Goal: Task Accomplishment & Management: Use online tool/utility

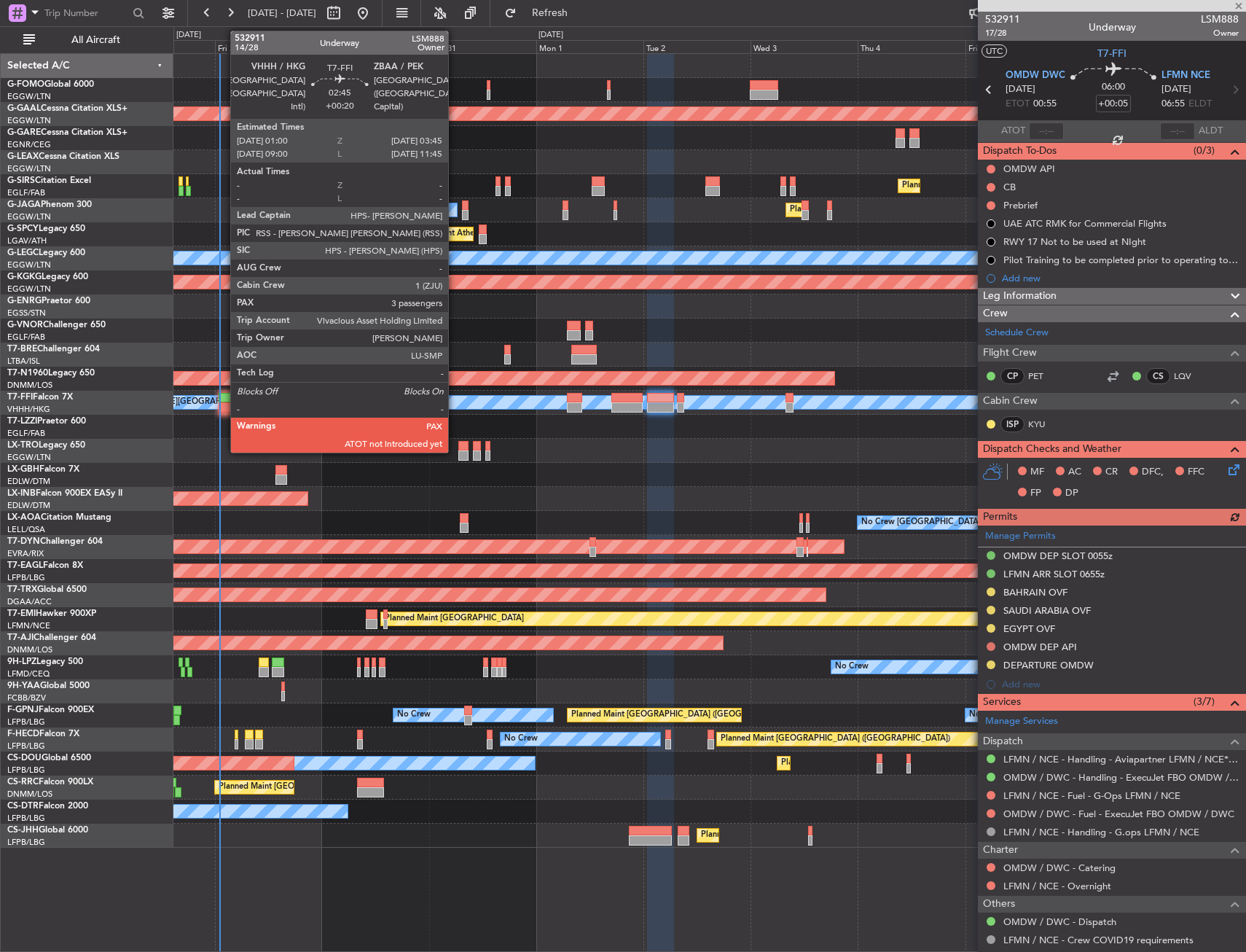
click at [223, 409] on div at bounding box center [225, 407] width 13 height 10
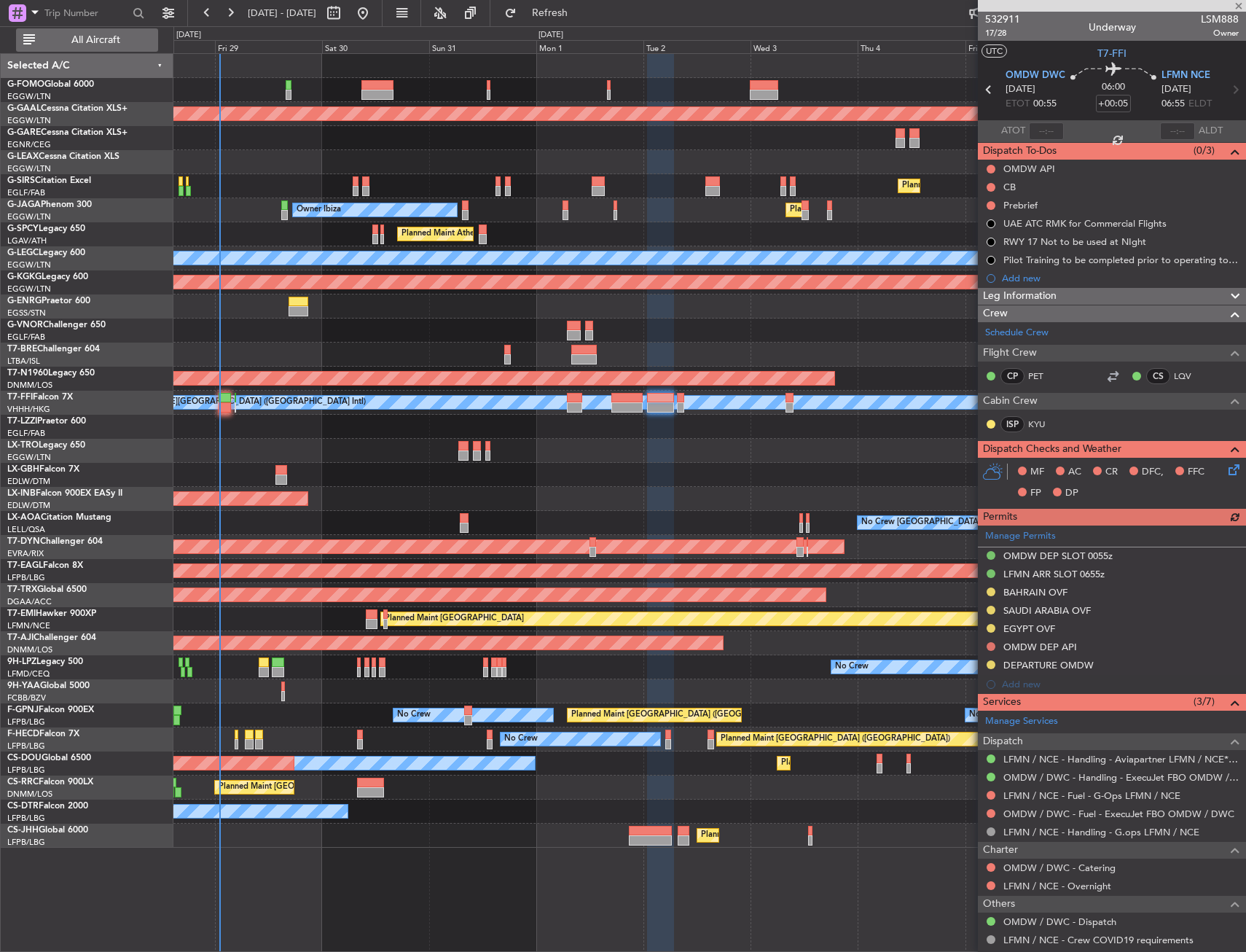
click at [94, 50] on button "All Aircraft" at bounding box center [87, 40] width 142 height 24
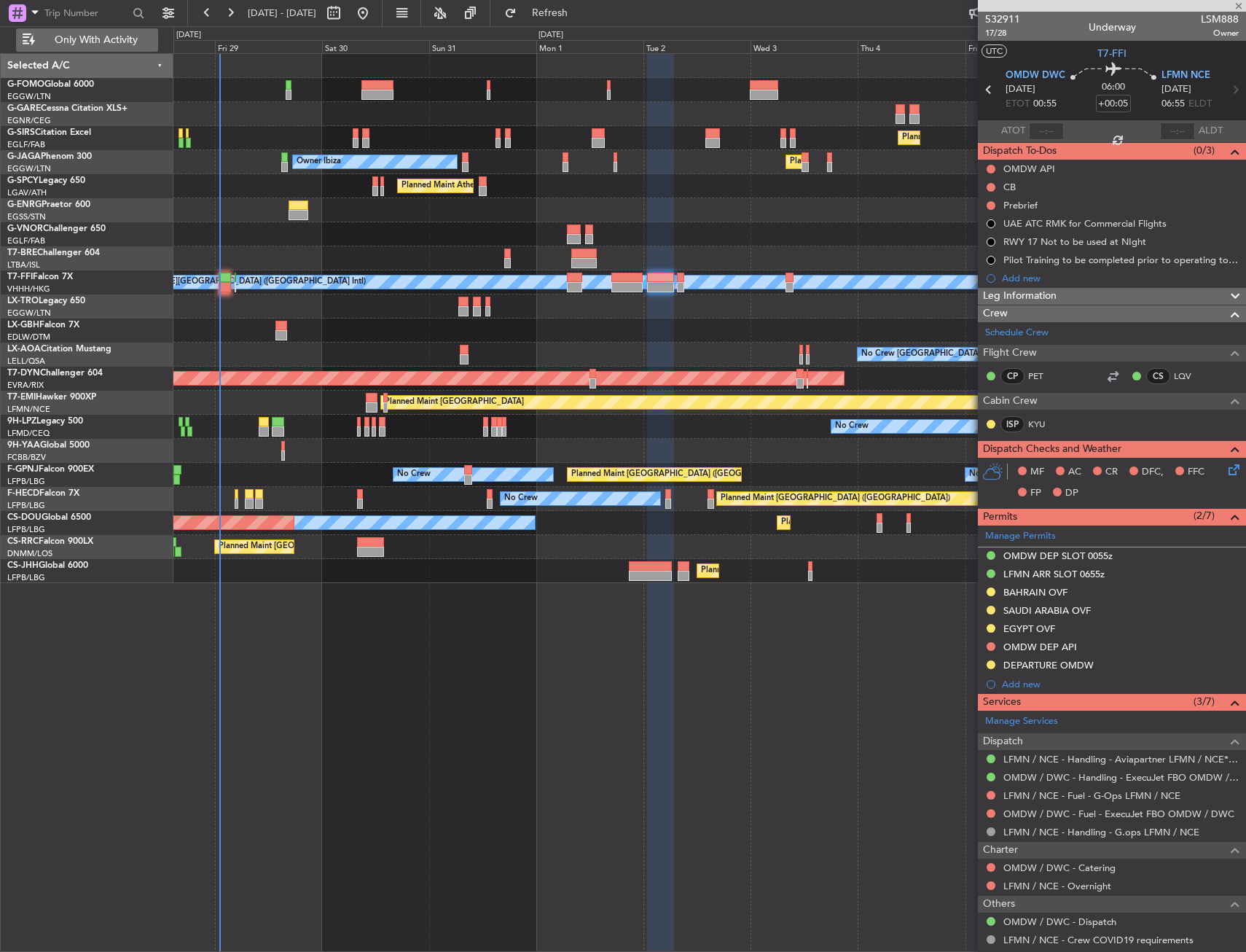
type input "+00:20"
type input "3"
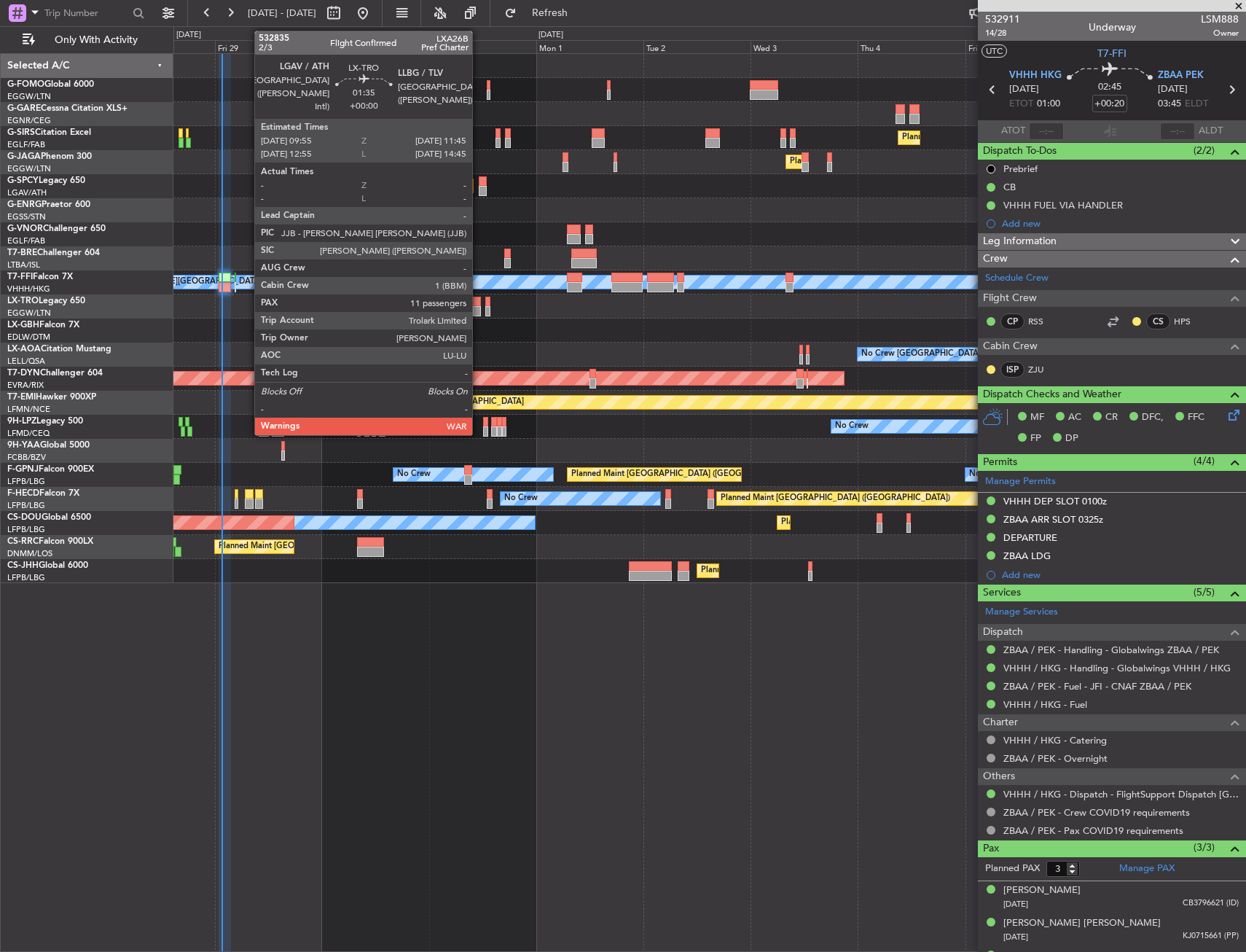
click at [479, 304] on div at bounding box center [478, 302] width 9 height 10
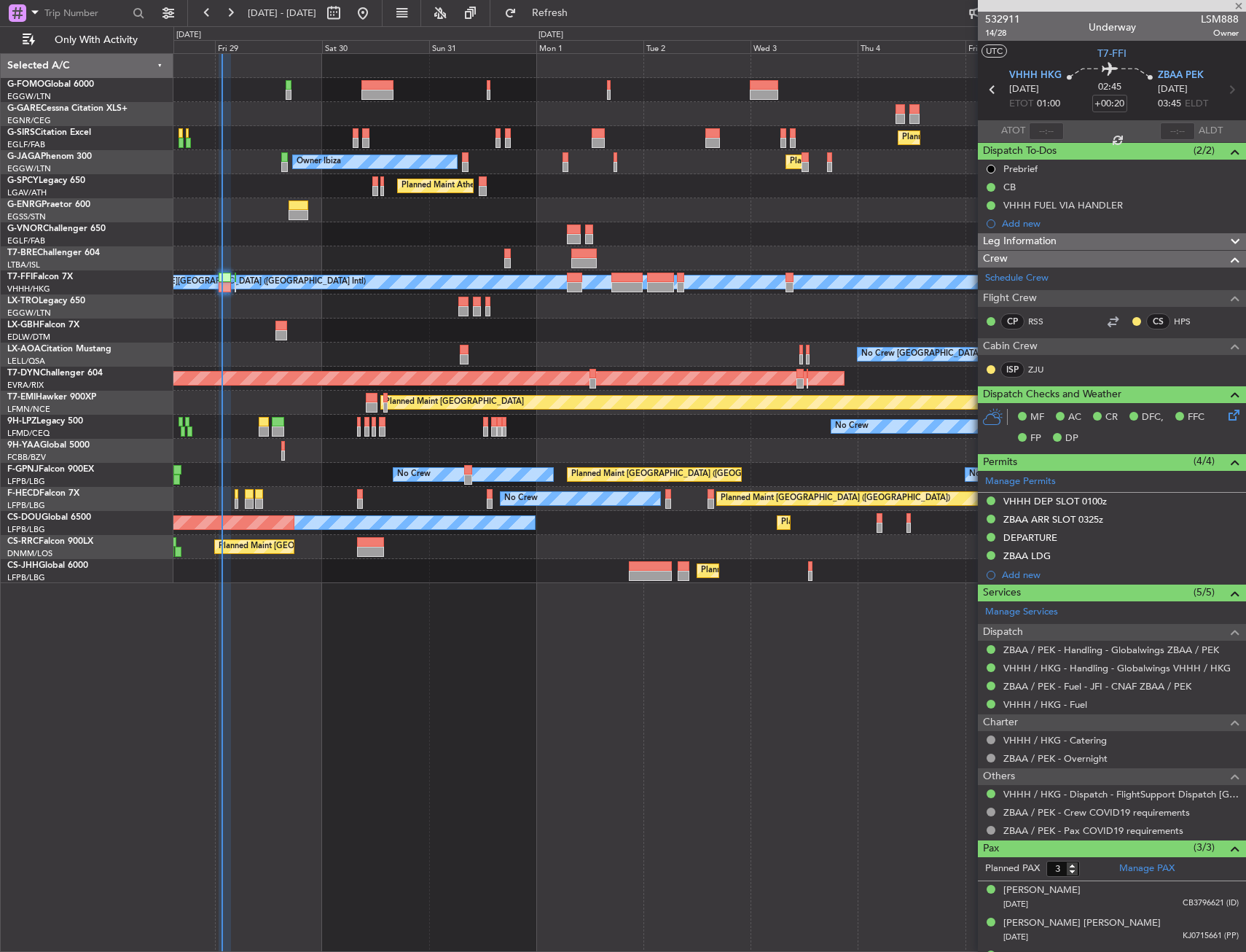
type input "11"
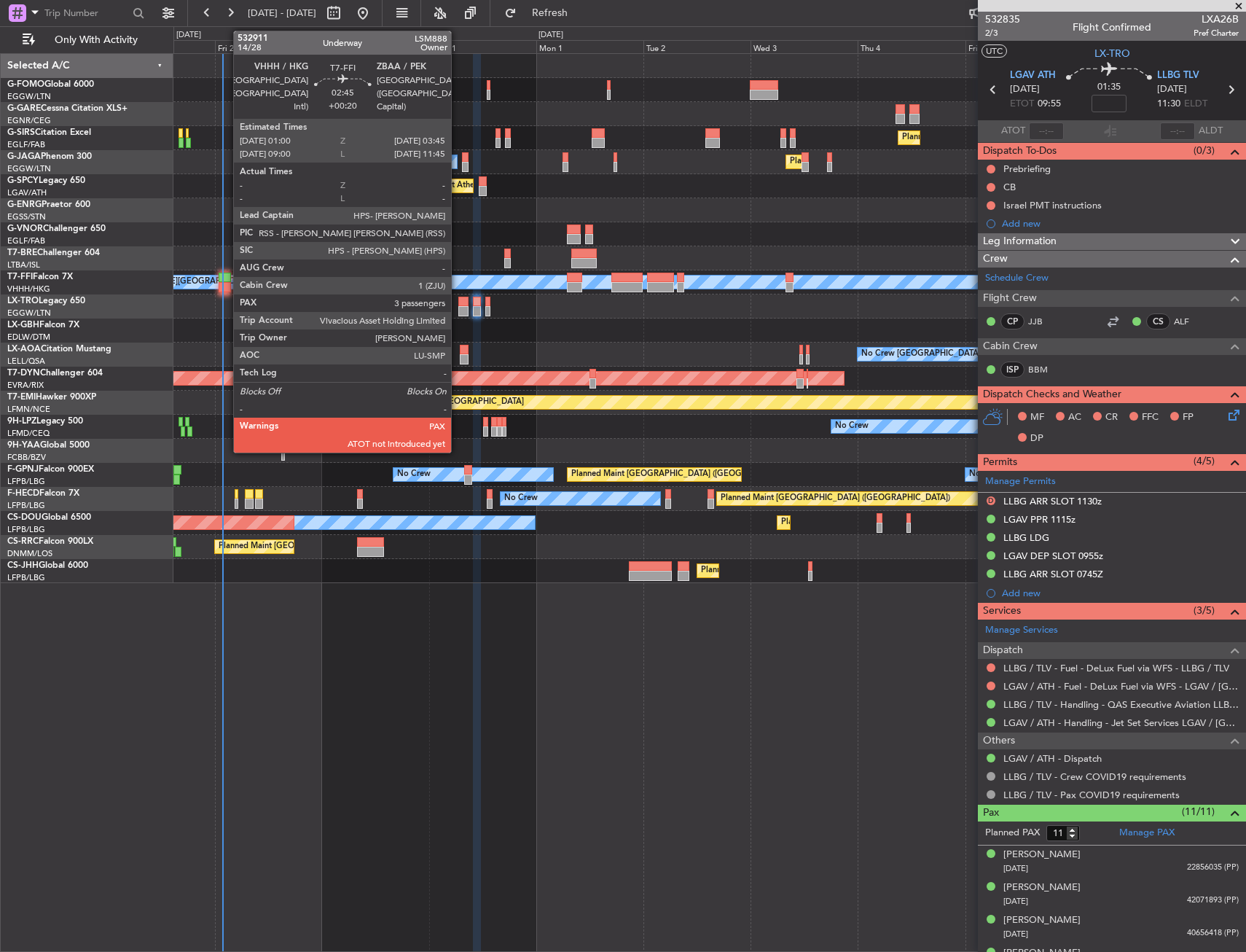
click at [226, 283] on div at bounding box center [225, 287] width 13 height 10
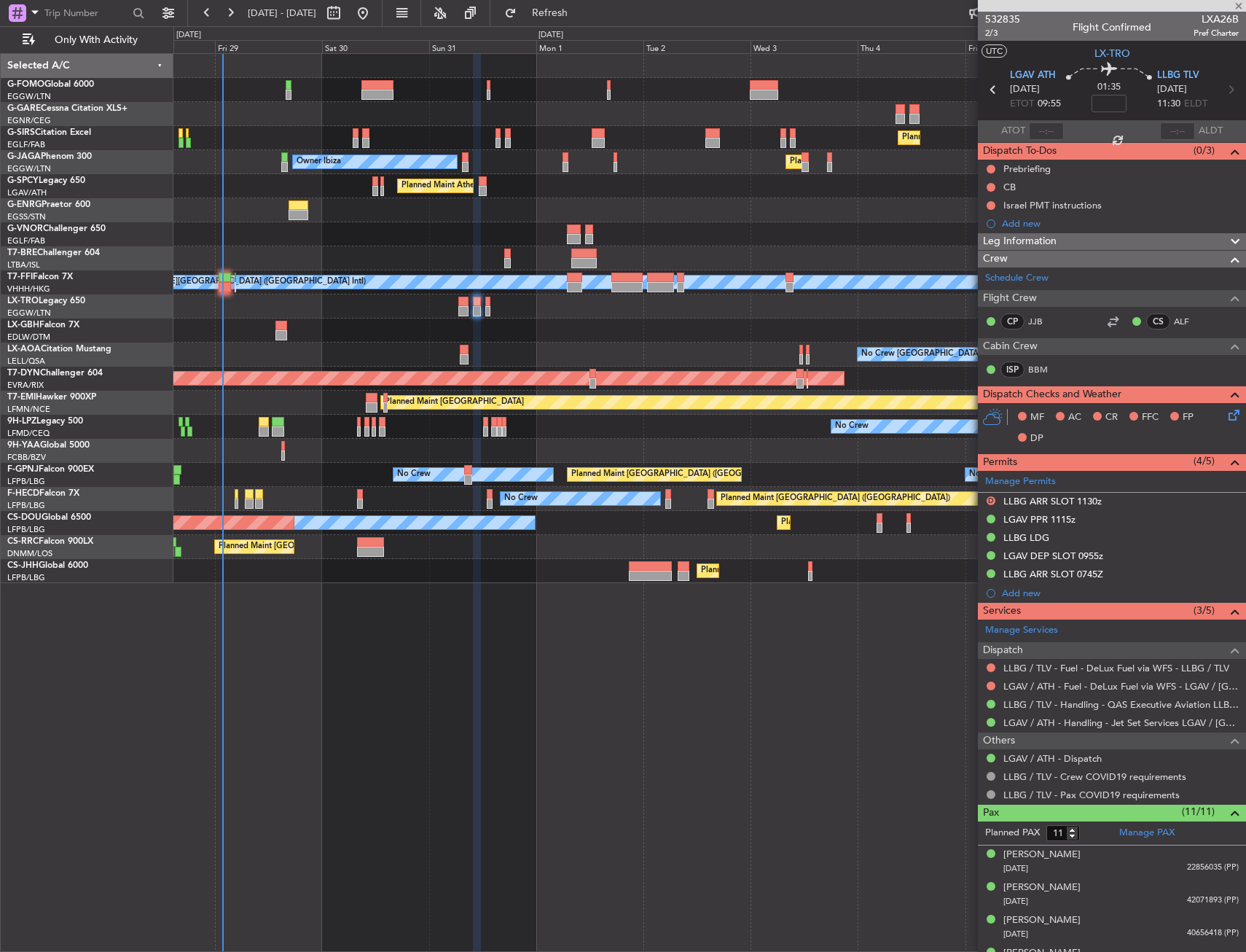
type input "+00:20"
type input "3"
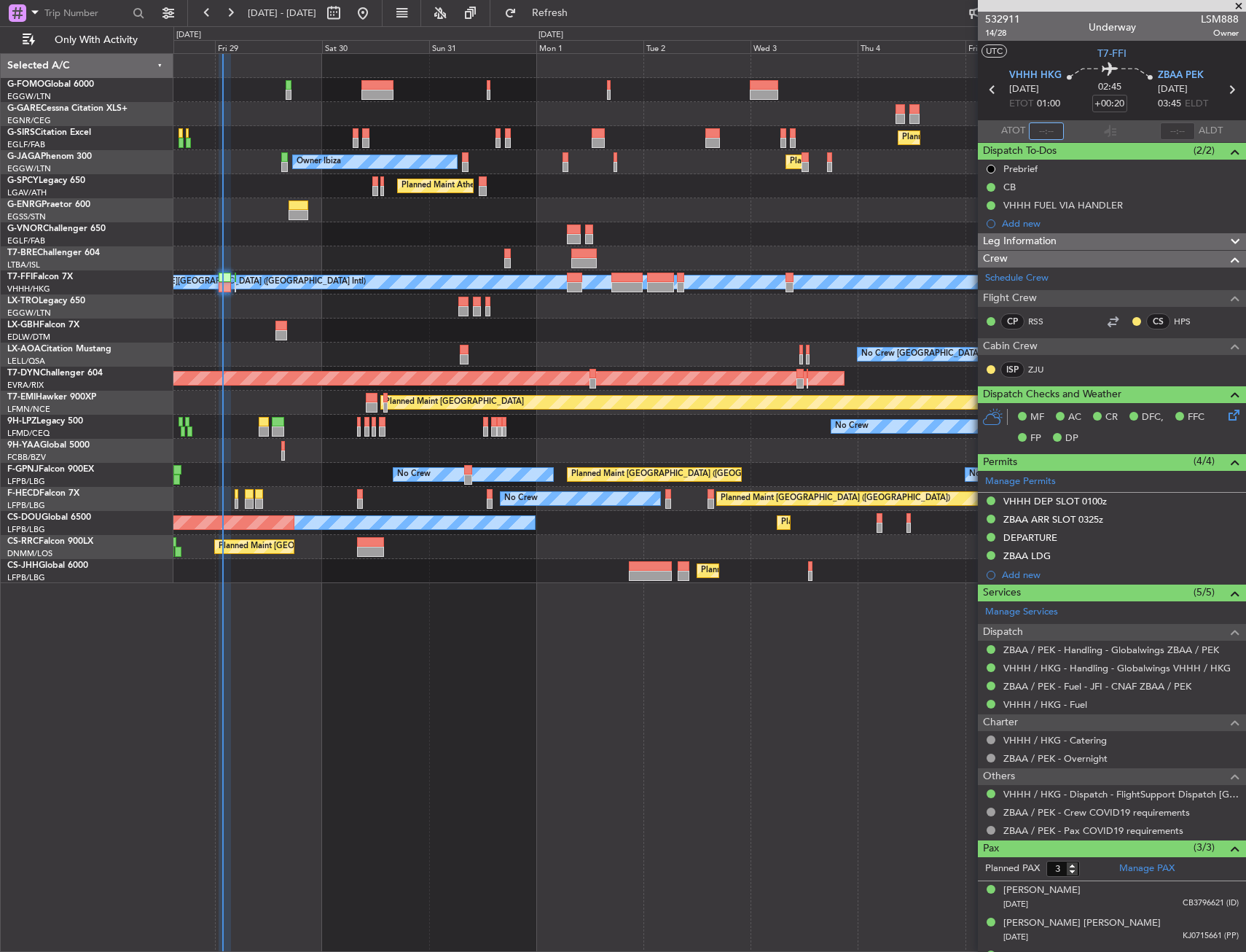
click at [1043, 127] on input "text" at bounding box center [1046, 131] width 35 height 17
type input "01:49"
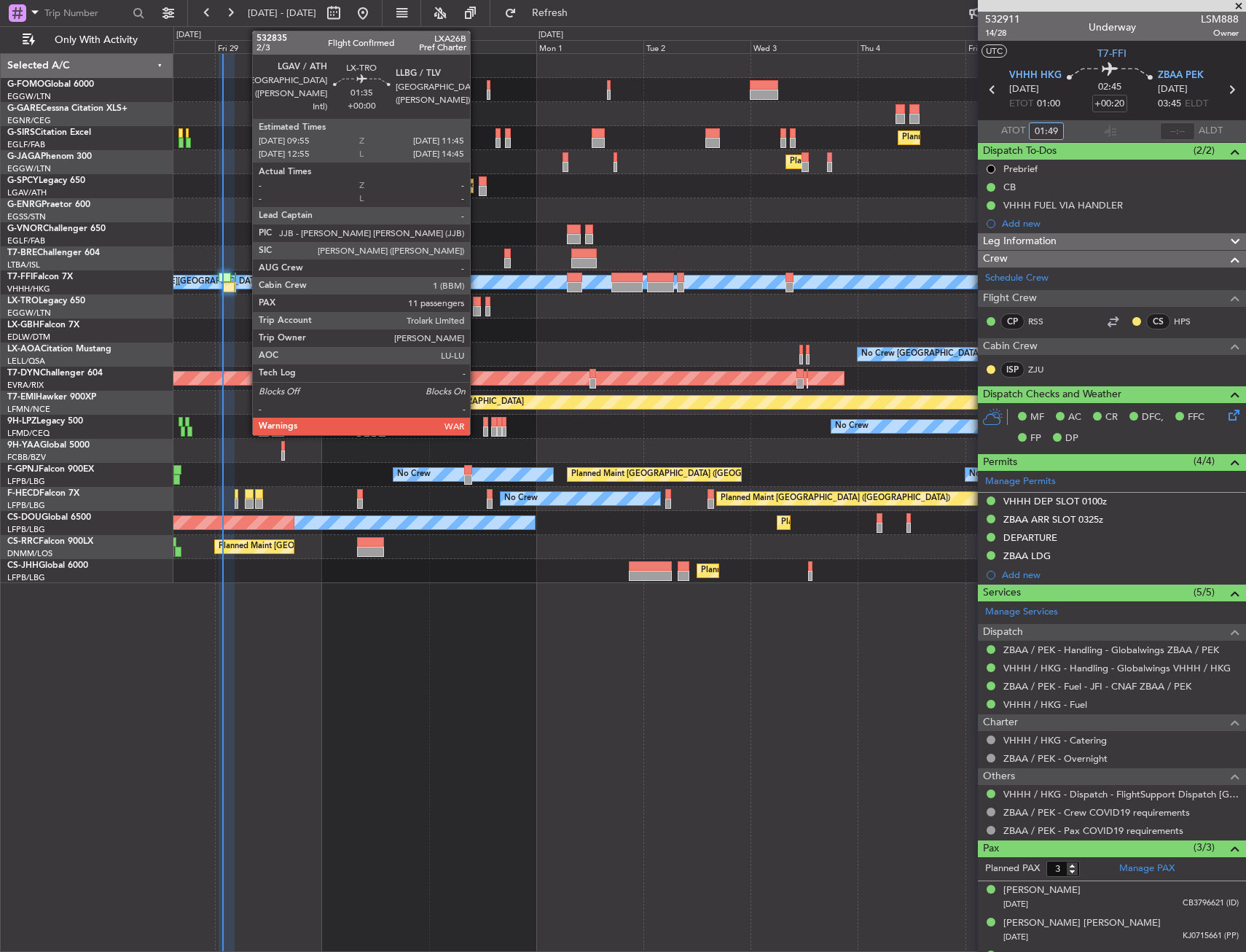
click at [477, 308] on div at bounding box center [478, 311] width 9 height 10
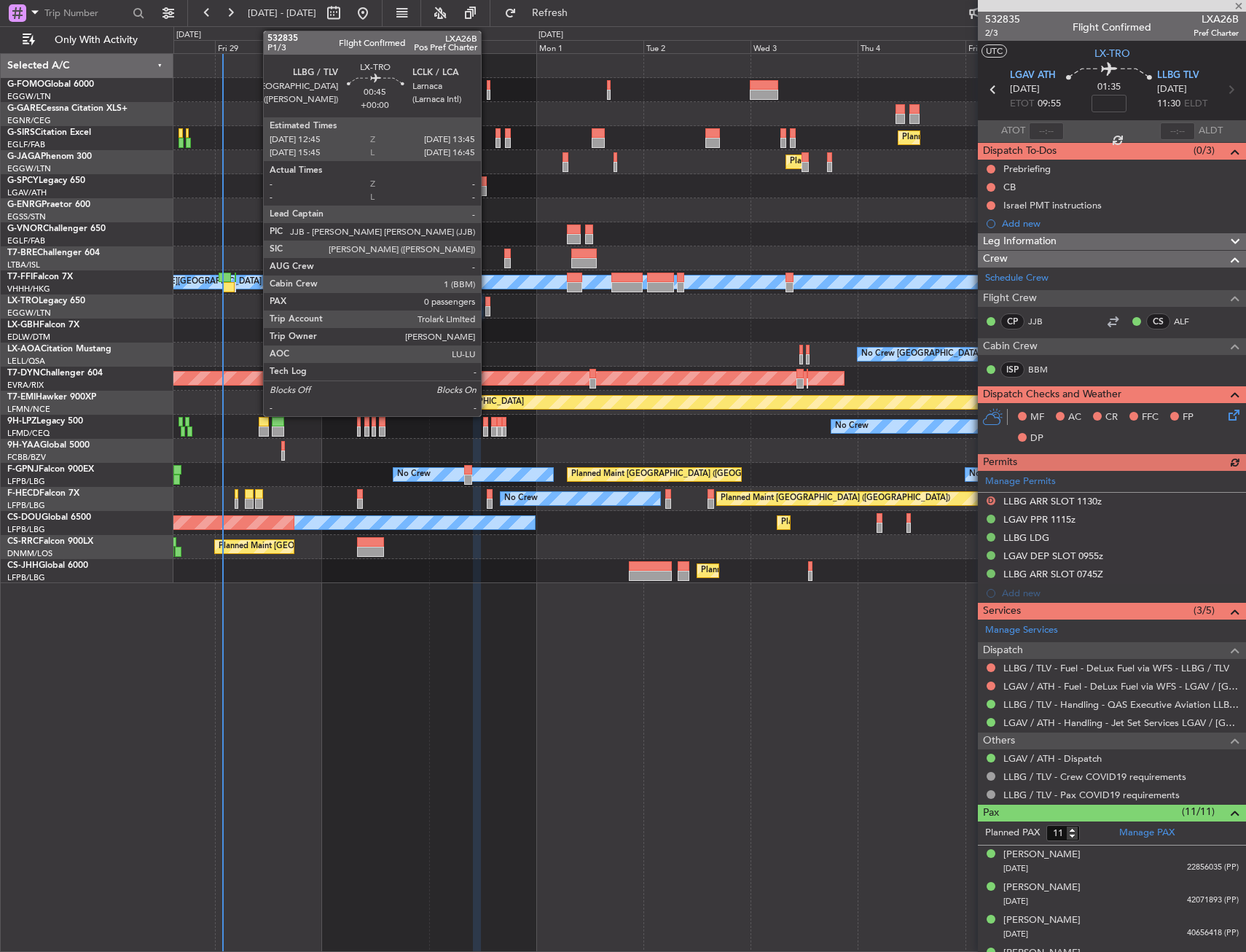
click at [488, 305] on div at bounding box center [488, 302] width 5 height 10
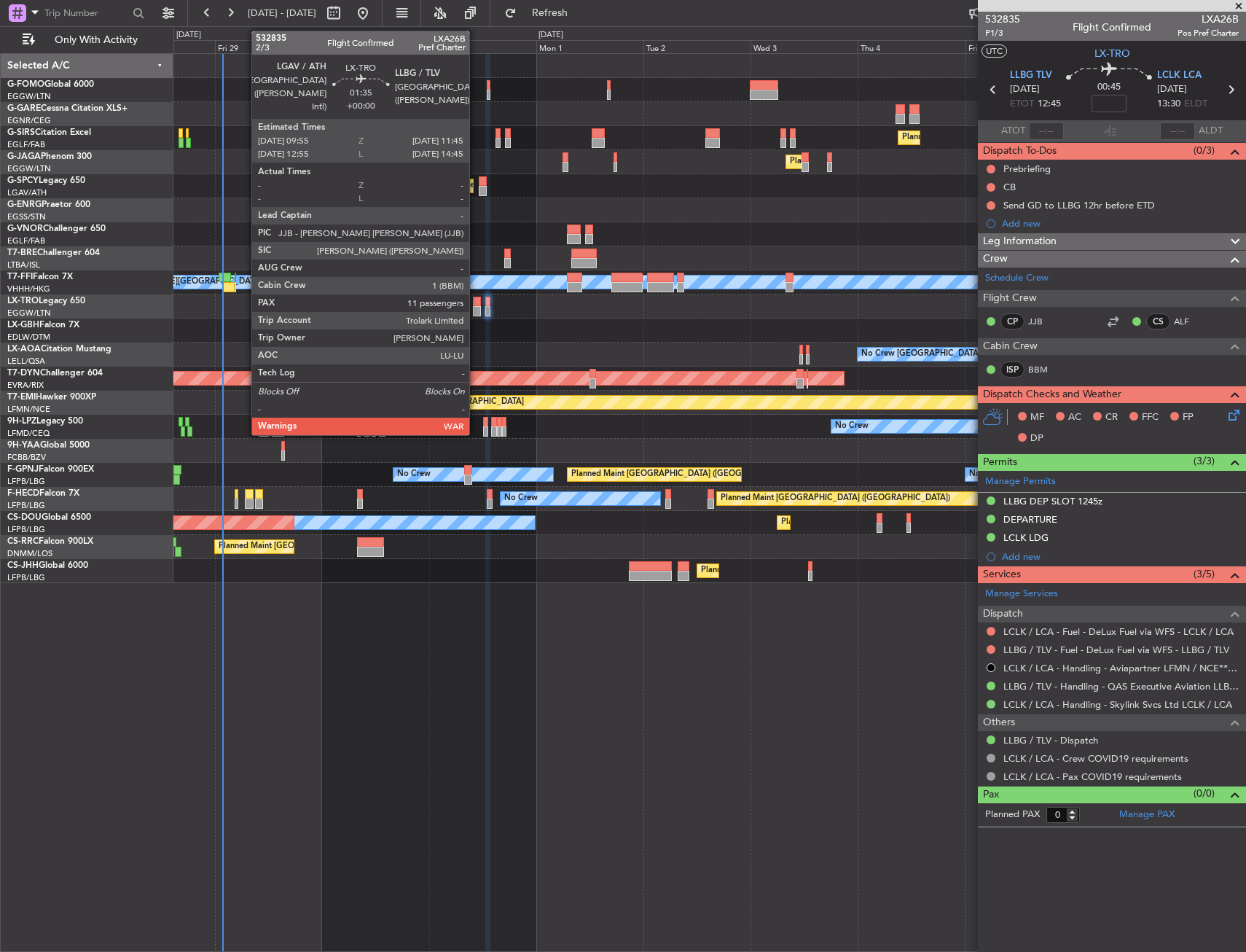
click at [476, 306] on div at bounding box center [478, 311] width 9 height 10
type input "11"
